Goal: Information Seeking & Learning: Learn about a topic

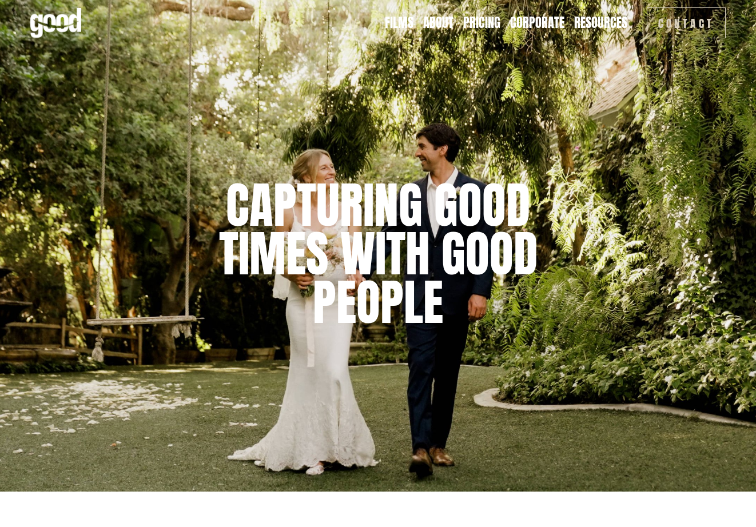
click at [491, 23] on link "Pricing" at bounding box center [481, 23] width 37 height 18
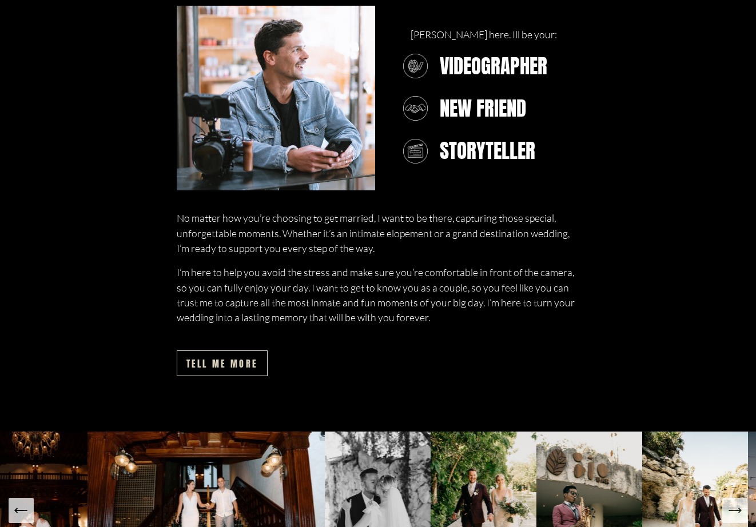
scroll to position [600, 0]
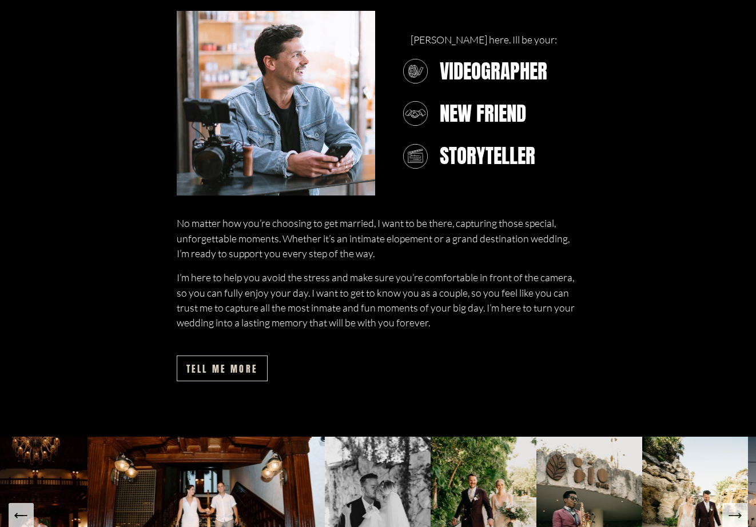
click at [229, 383] on div "tell me more" at bounding box center [291, 369] width 228 height 36
click at [229, 367] on link "tell me more" at bounding box center [222, 369] width 91 height 26
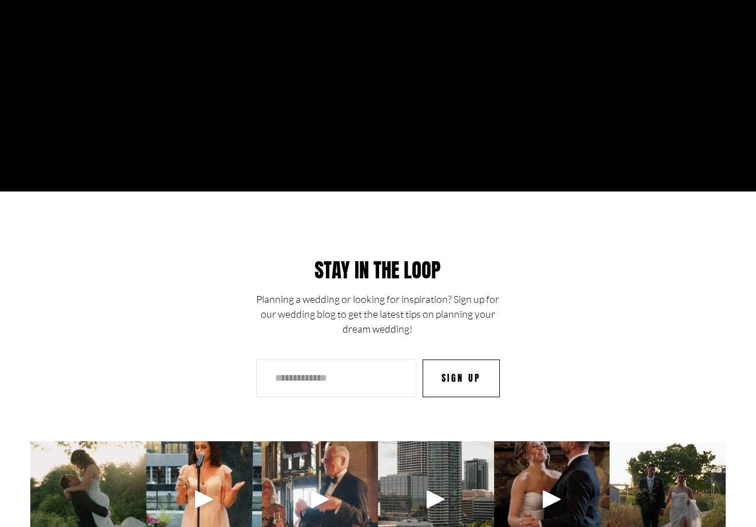
scroll to position [3410, 0]
